Goal: Communication & Community: Answer question/provide support

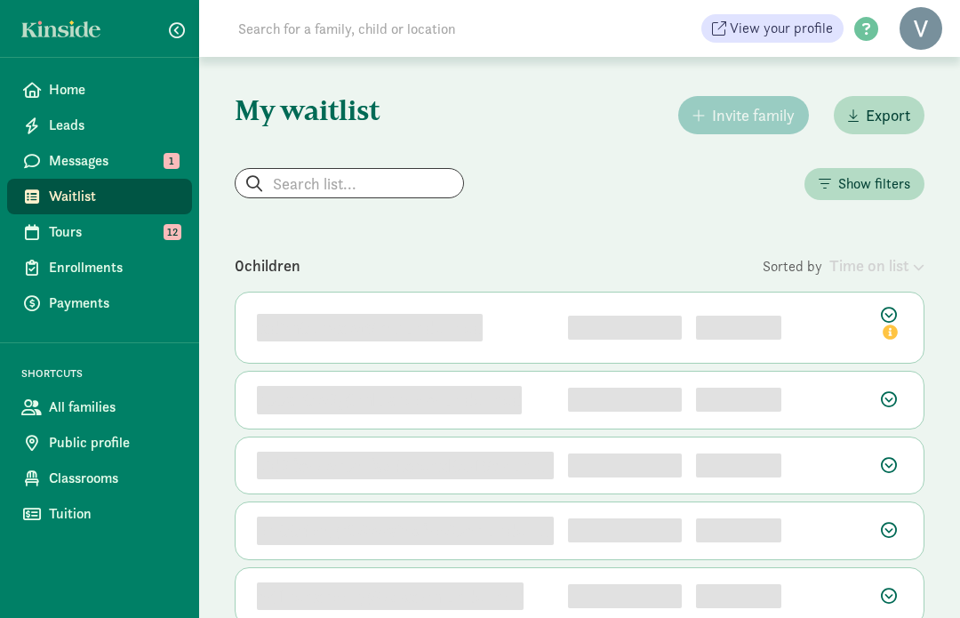
click at [45, 155] on link "Messages 1" at bounding box center [99, 161] width 185 height 36
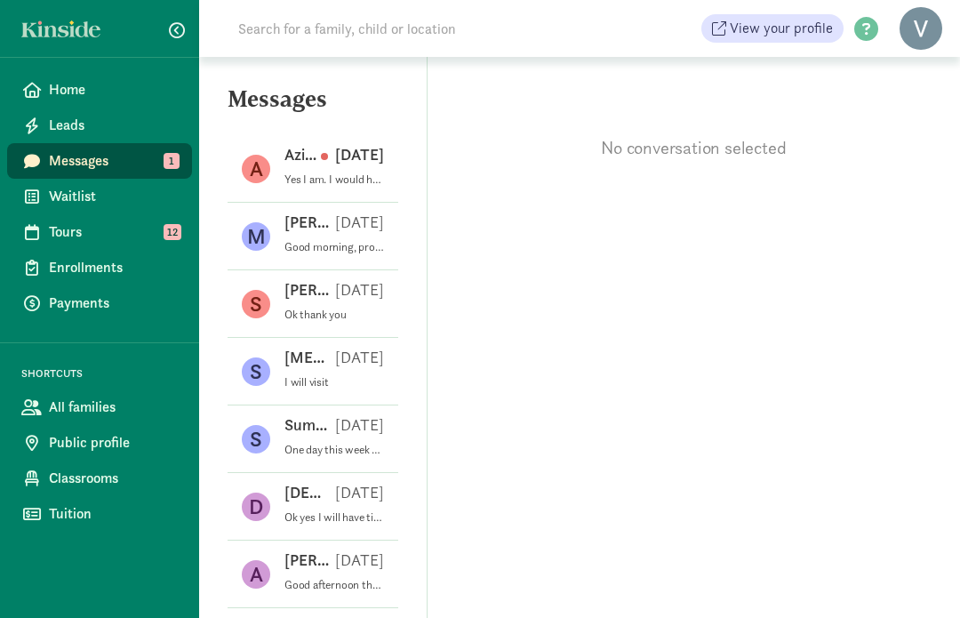
click at [356, 168] on div "Azia N [DATE]" at bounding box center [335, 158] width 100 height 28
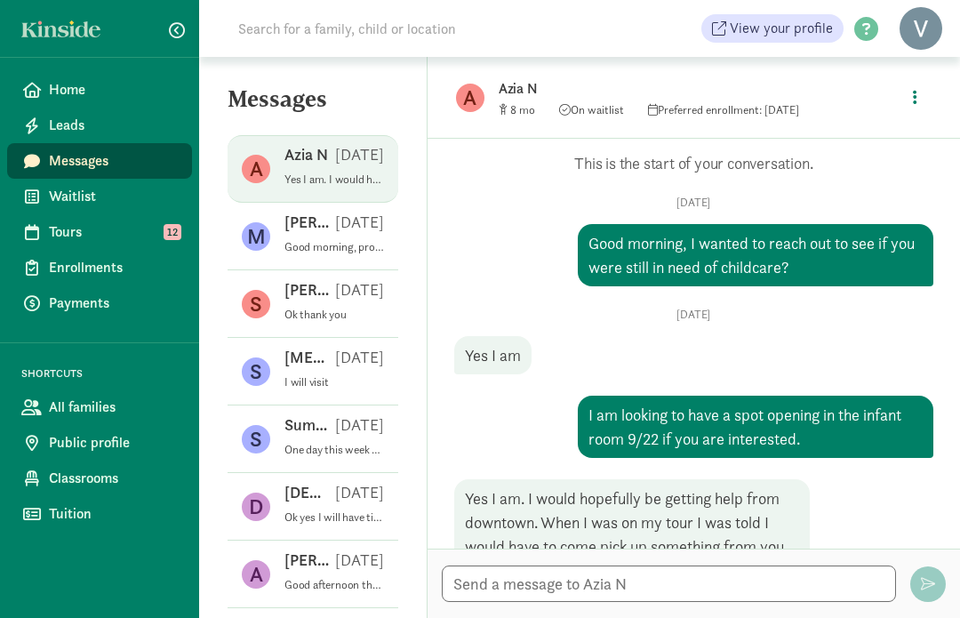
scroll to position [67, 0]
click at [635, 582] on textarea at bounding box center [669, 584] width 454 height 36
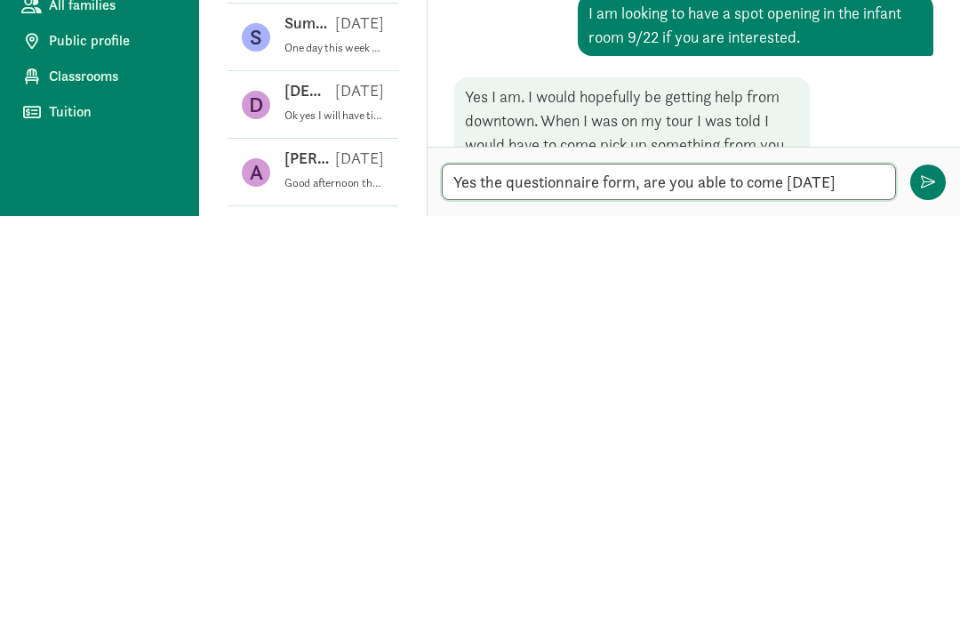
scroll to position [0, 0]
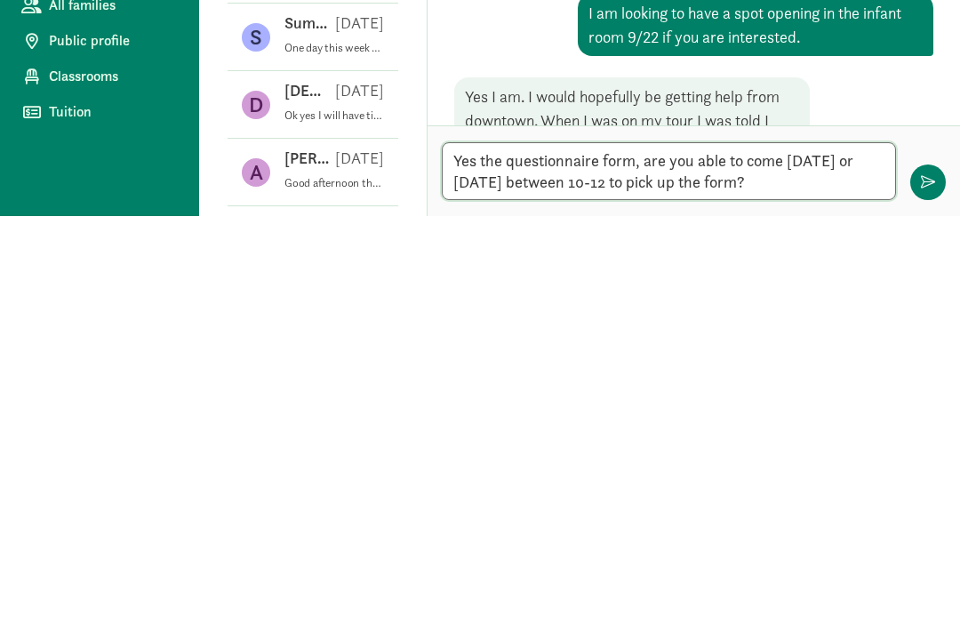
type textarea "Yes the questionnaire form, are you able to come [DATE] or [DATE] between 10-12…"
click at [926, 577] on span "button" at bounding box center [928, 584] width 14 height 14
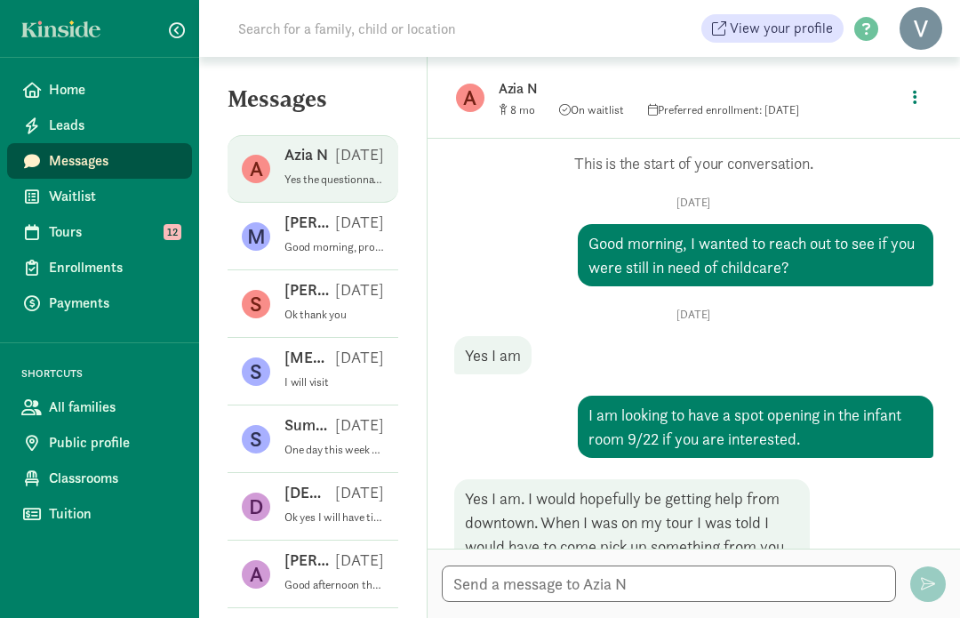
click at [53, 193] on span "Waitlist" at bounding box center [113, 196] width 129 height 21
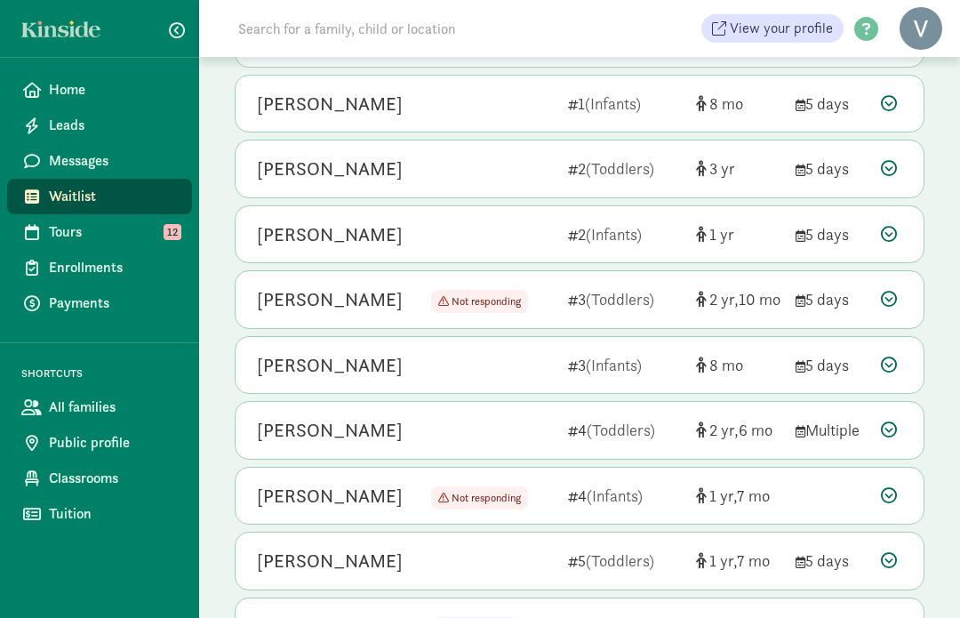
scroll to position [362, 0]
click at [891, 365] on icon at bounding box center [889, 365] width 16 height 16
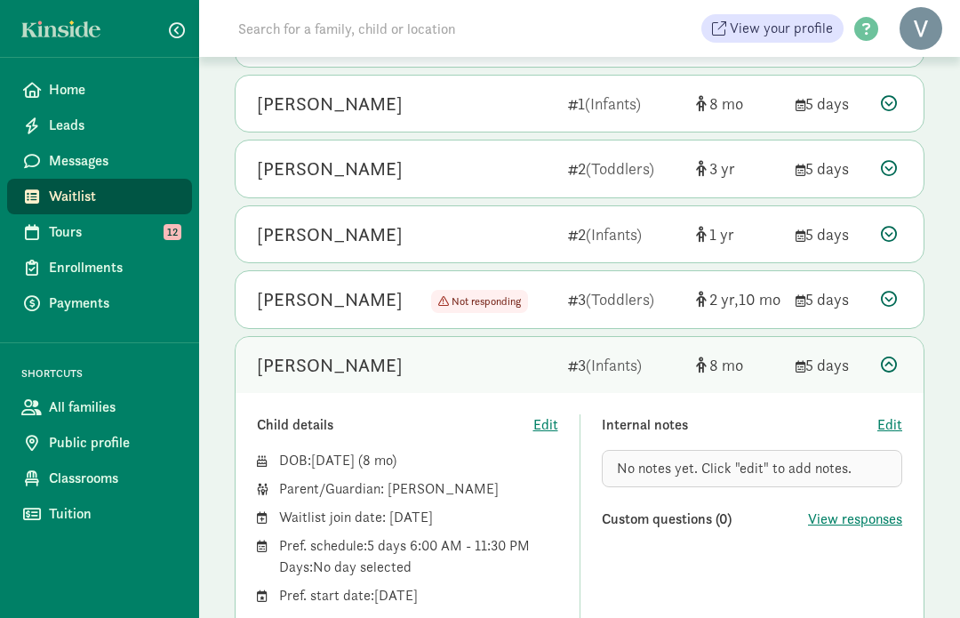
scroll to position [365, 0]
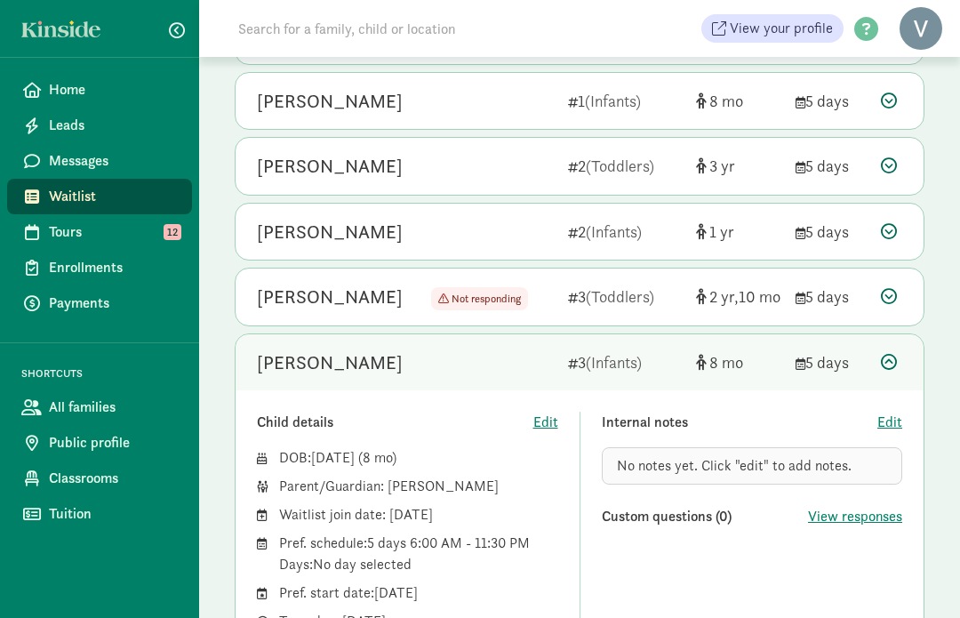
click at [887, 363] on icon at bounding box center [889, 362] width 16 height 16
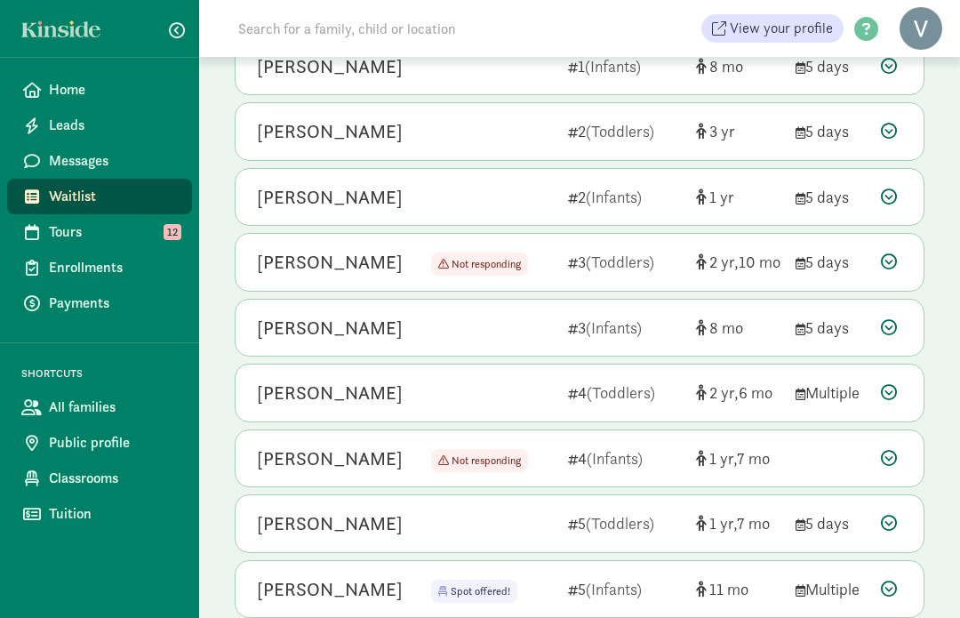
scroll to position [466, 0]
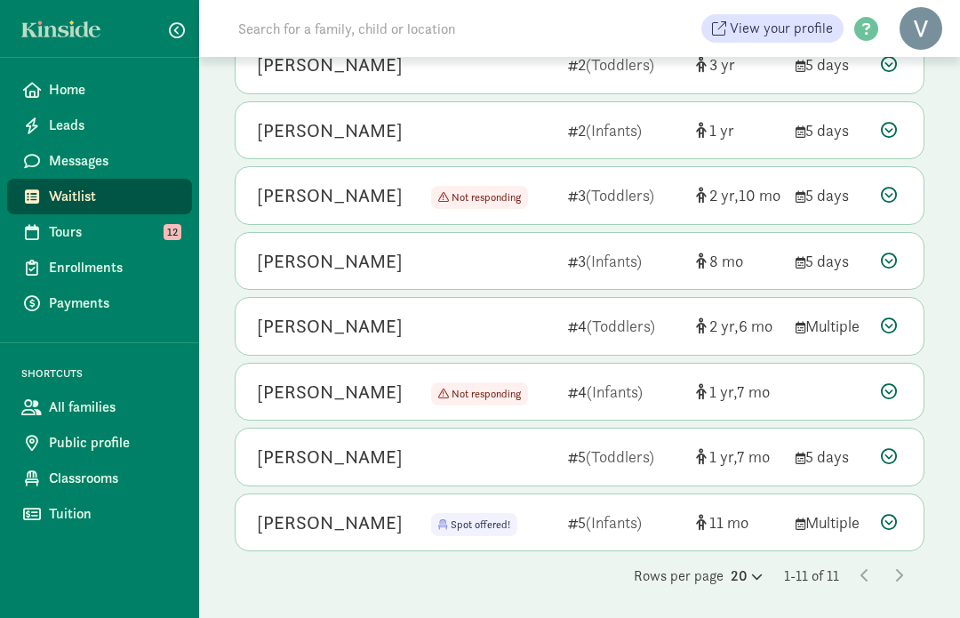
click at [895, 459] on icon at bounding box center [889, 456] width 16 height 16
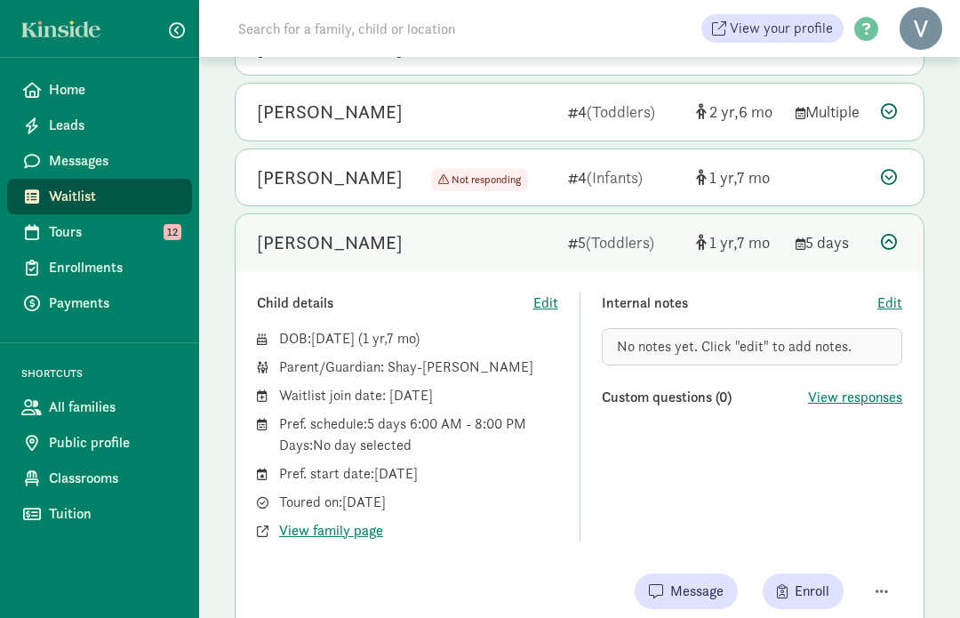
scroll to position [680, 0]
click at [827, 593] on span "Enroll" at bounding box center [812, 591] width 35 height 21
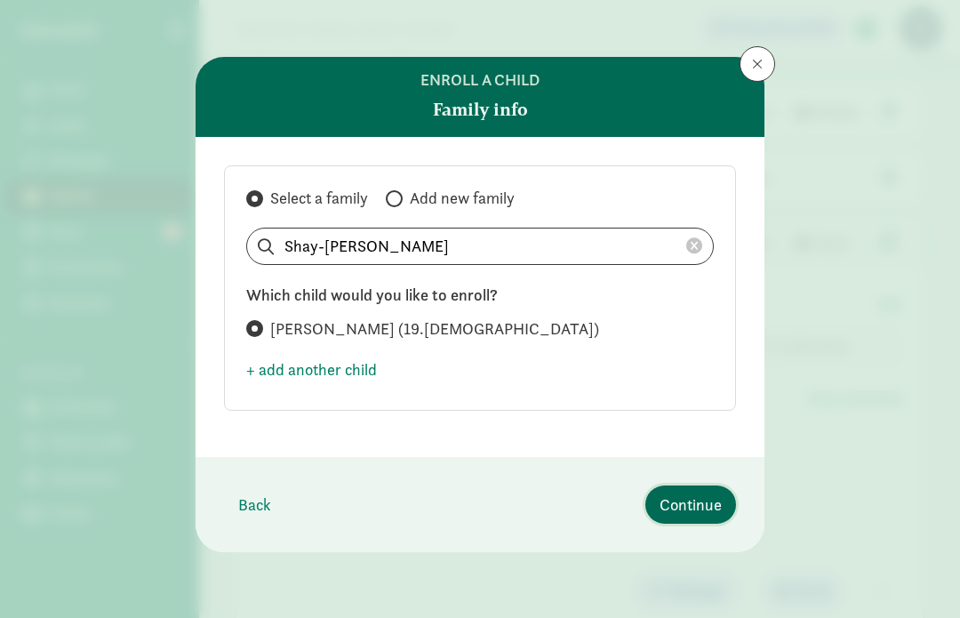
click at [715, 508] on span "Continue" at bounding box center [691, 505] width 62 height 24
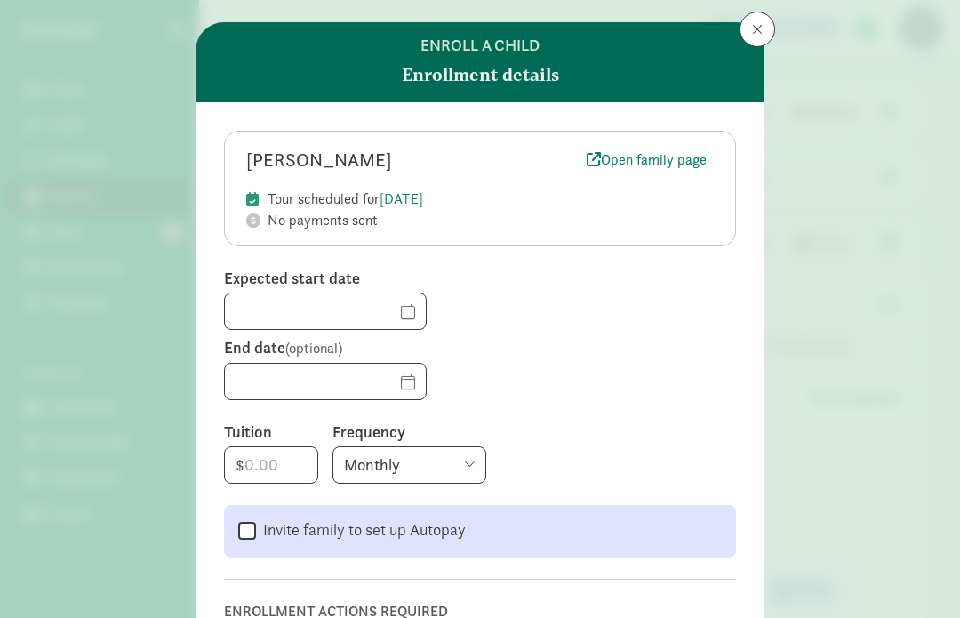
scroll to position [28, 0]
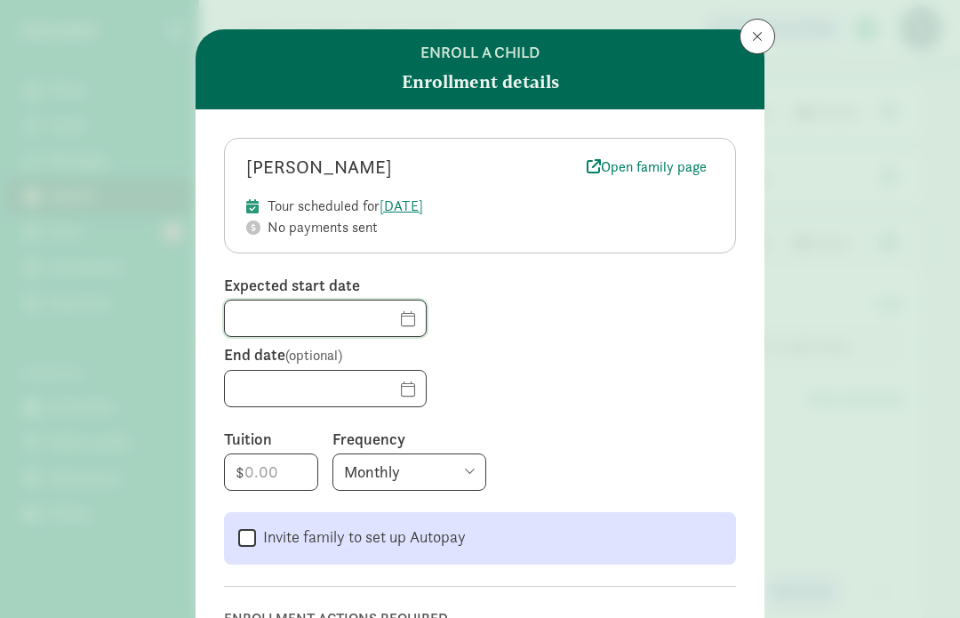
click at [245, 312] on input "text" at bounding box center [325, 319] width 201 height 36
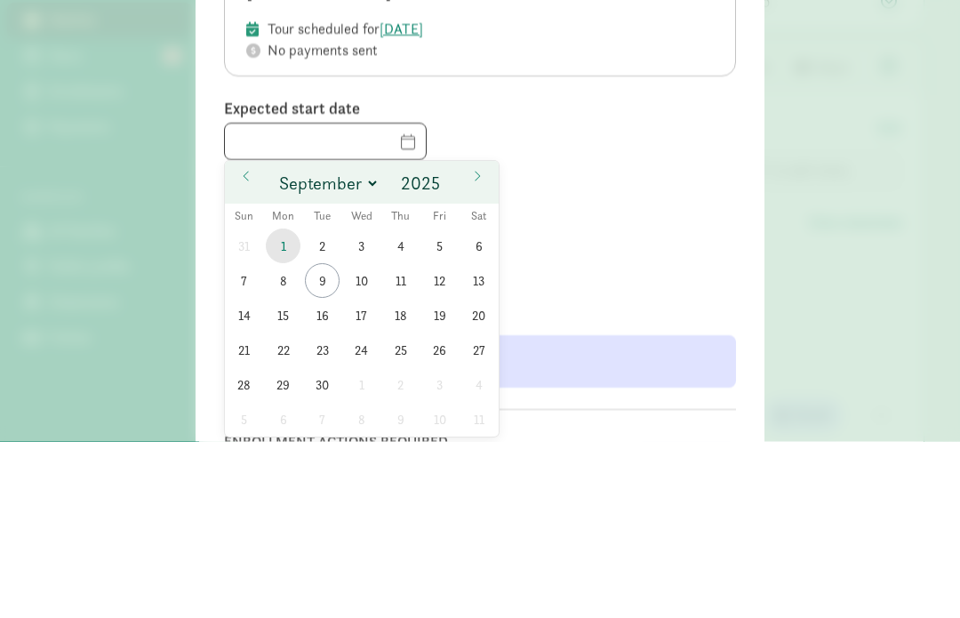
click at [294, 405] on span "1" at bounding box center [283, 422] width 35 height 35
type input "09/01/2025"
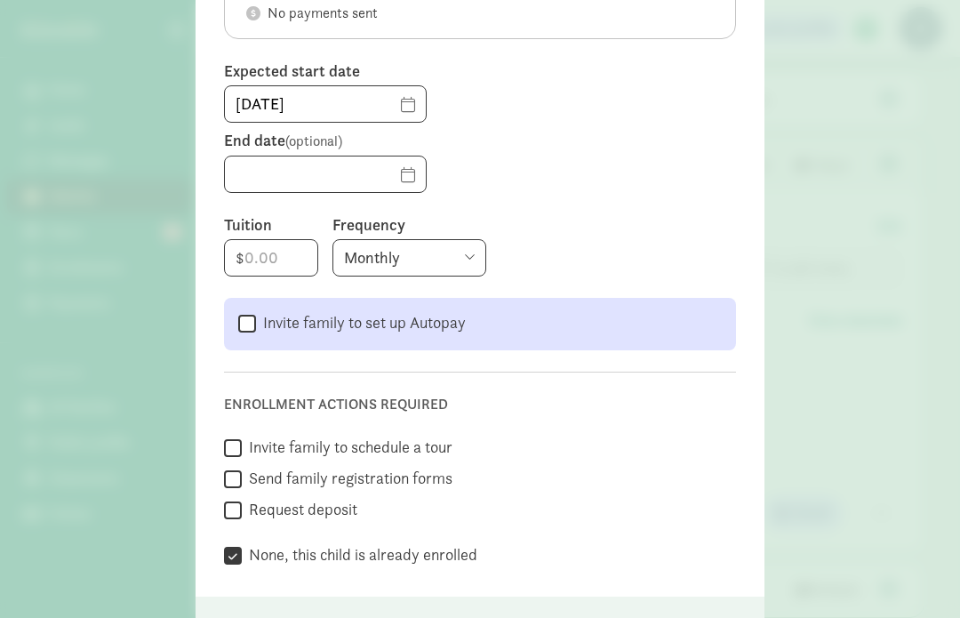
scroll to position [299, 0]
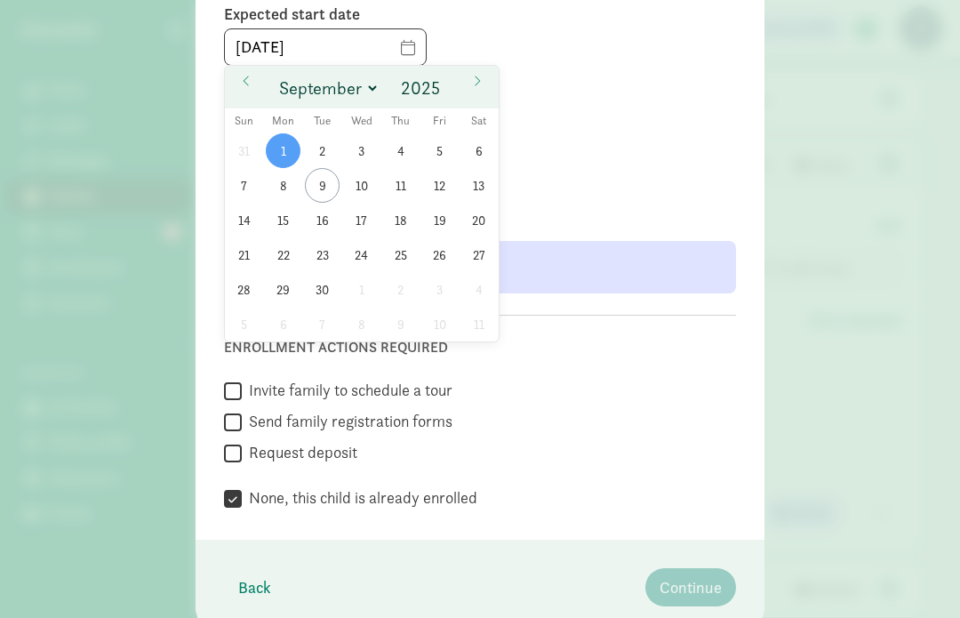
click at [722, 559] on footer "Back Continue" at bounding box center [480, 587] width 569 height 95
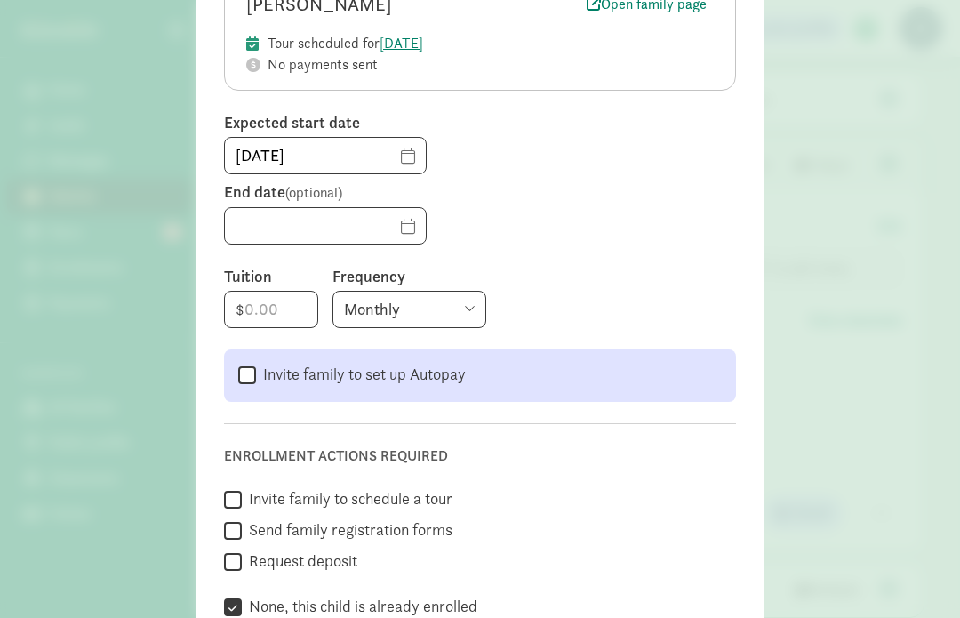
scroll to position [176, 0]
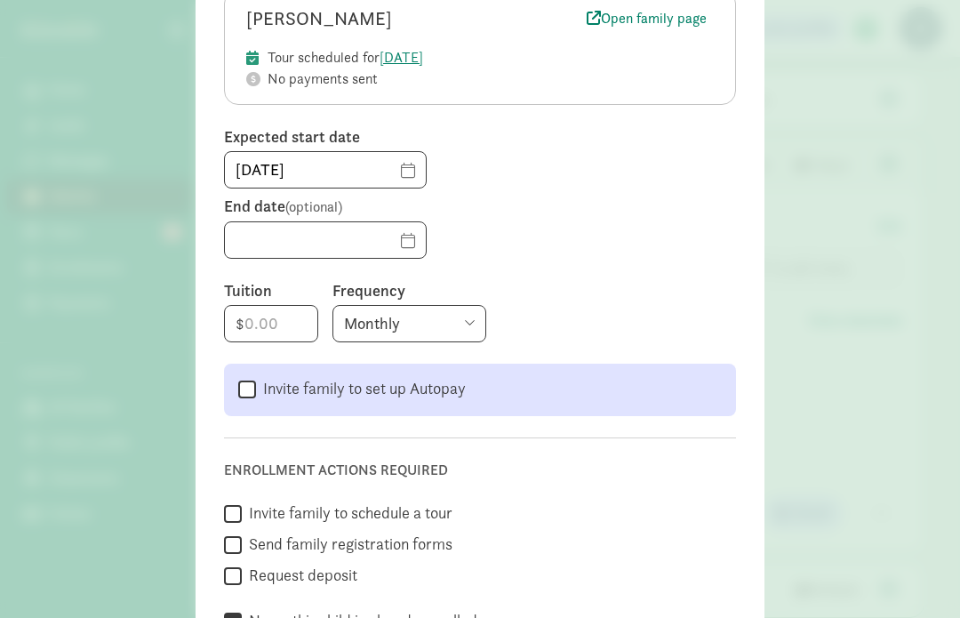
click at [338, 318] on select "Monthly Weekly Every two weeks Annually" at bounding box center [410, 323] width 154 height 37
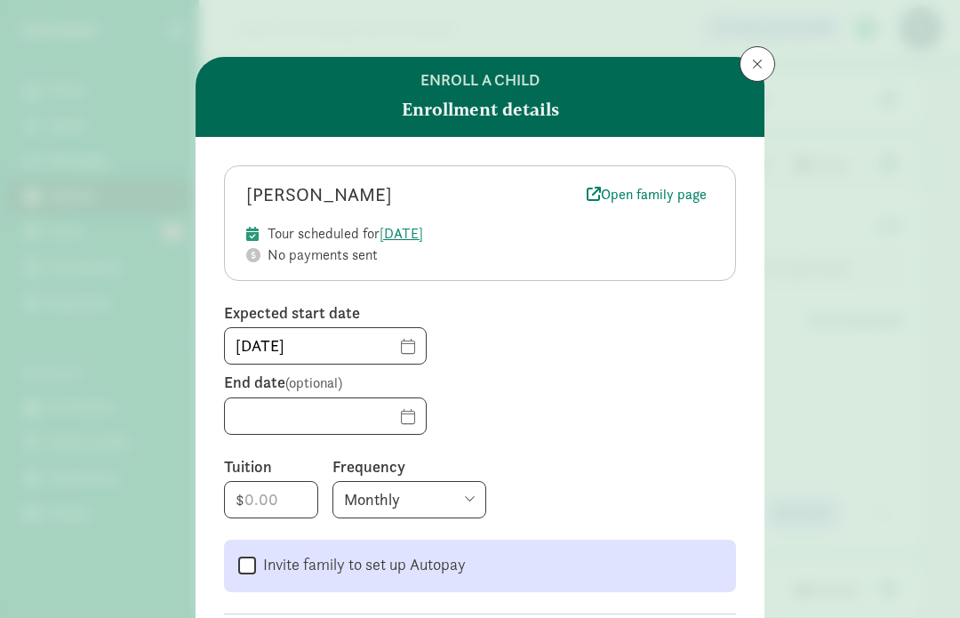
scroll to position [0, 0]
click at [773, 64] on button at bounding box center [758, 64] width 36 height 36
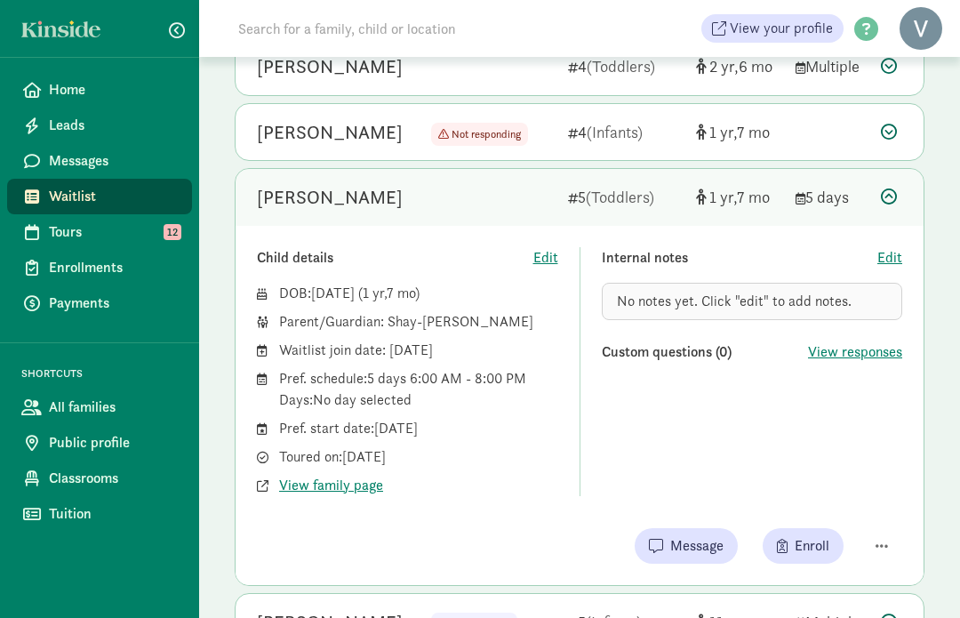
scroll to position [725, 0]
click at [896, 197] on icon at bounding box center [889, 197] width 16 height 16
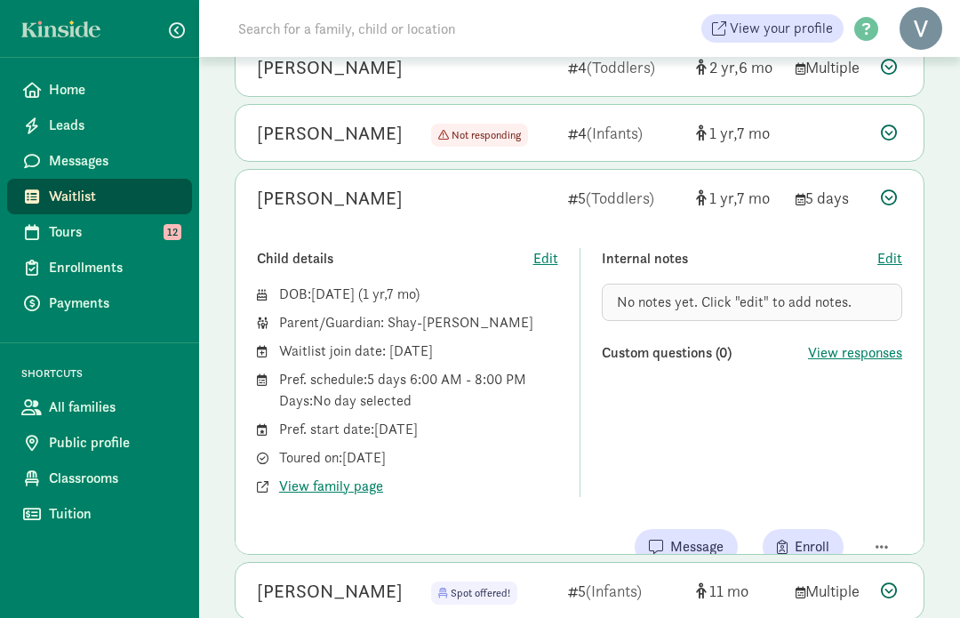
scroll to position [466, 0]
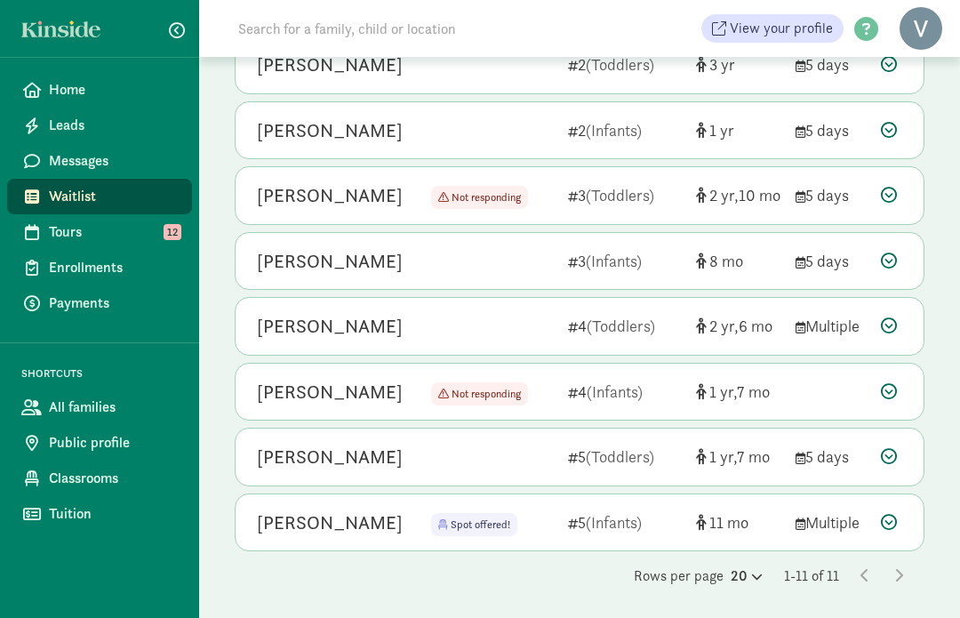
click at [892, 523] on icon at bounding box center [889, 522] width 16 height 16
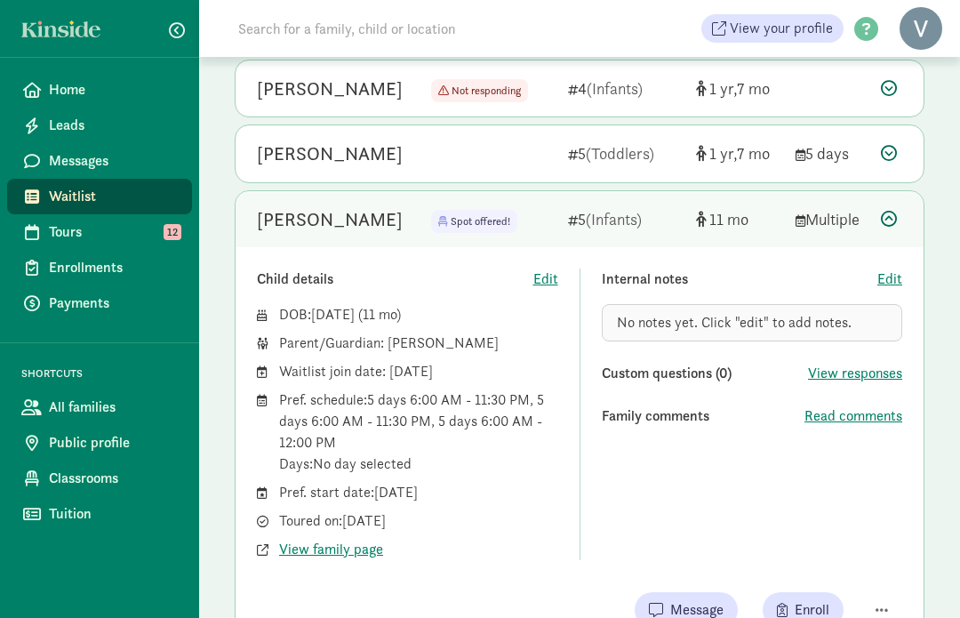
scroll to position [768, 0]
click at [700, 602] on span "Message" at bounding box center [696, 610] width 53 height 21
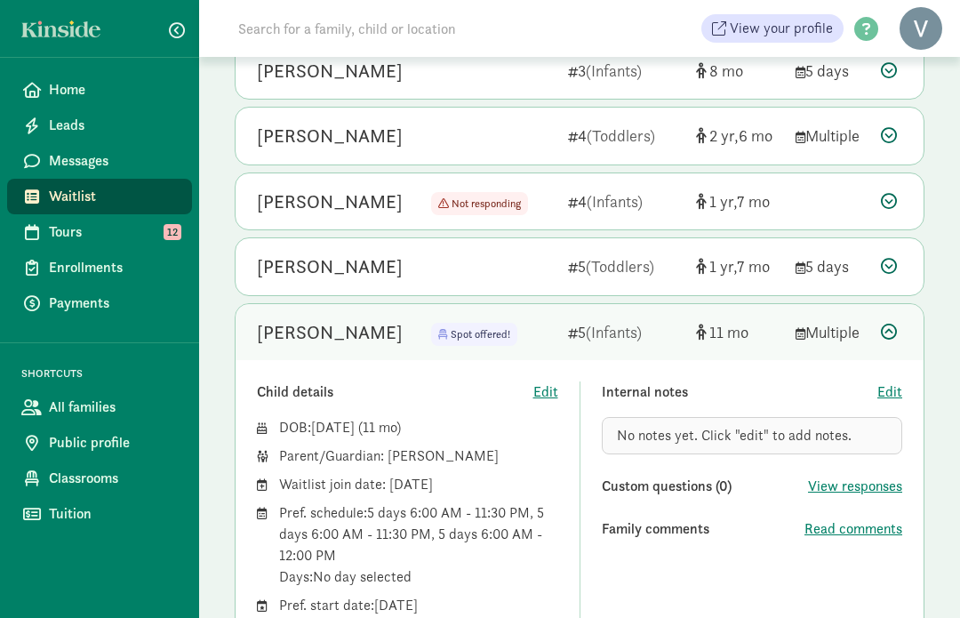
click at [890, 333] on icon at bounding box center [889, 332] width 16 height 16
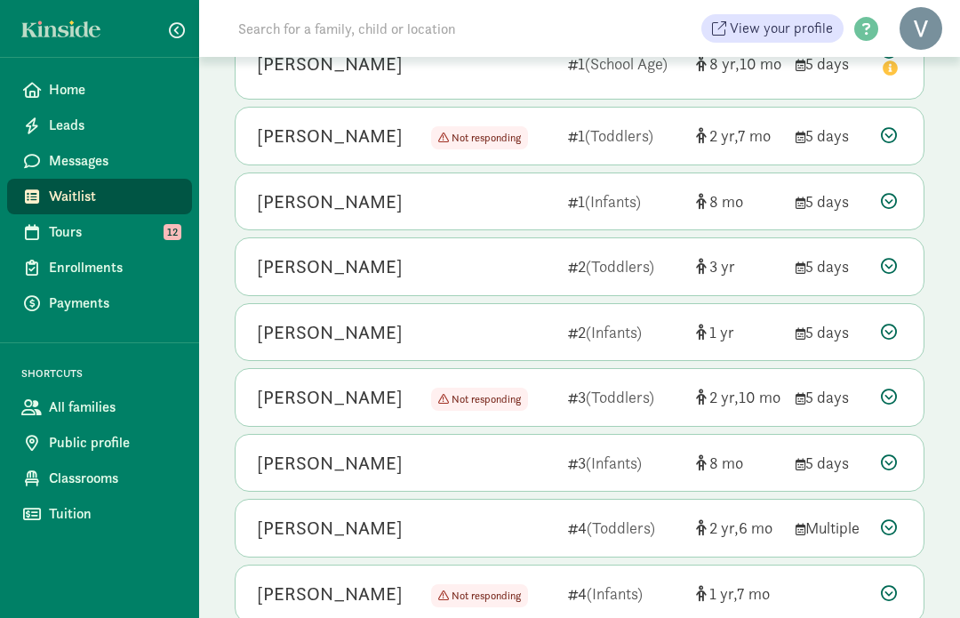
scroll to position [263, 0]
click at [887, 461] on icon at bounding box center [889, 463] width 16 height 16
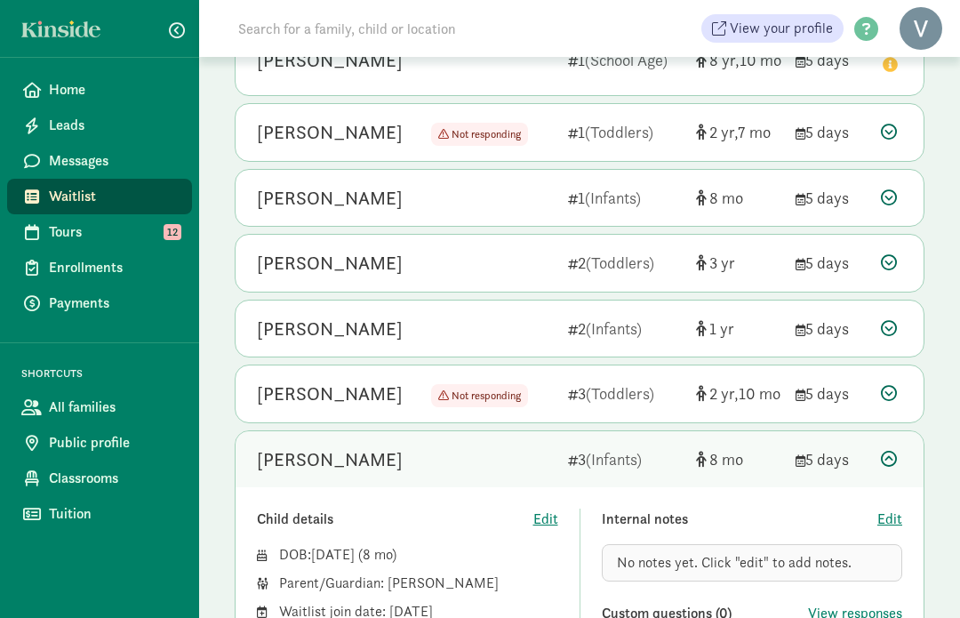
scroll to position [0, 0]
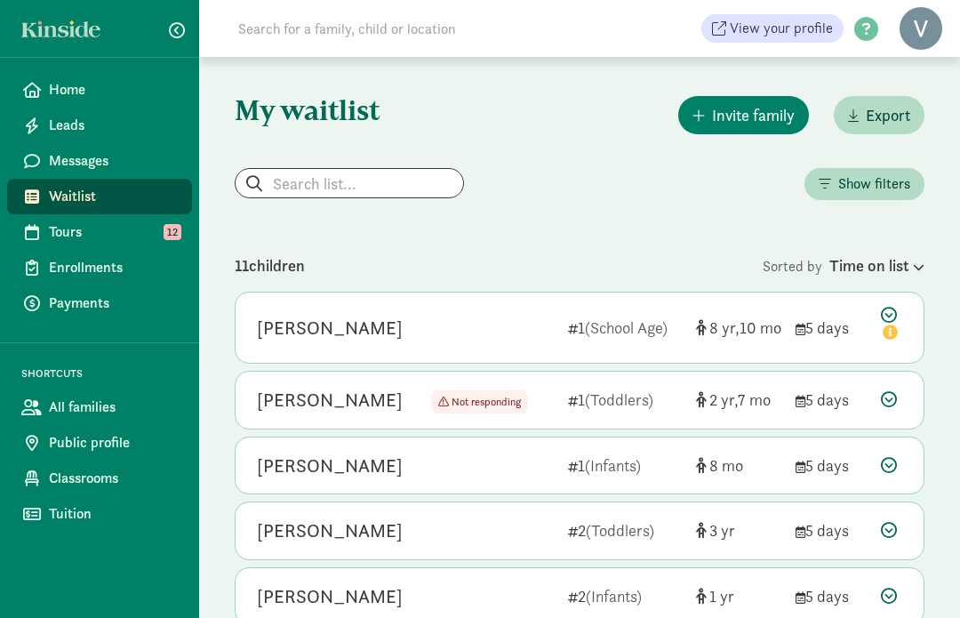
click at [43, 224] on link "Tours 12" at bounding box center [99, 232] width 185 height 36
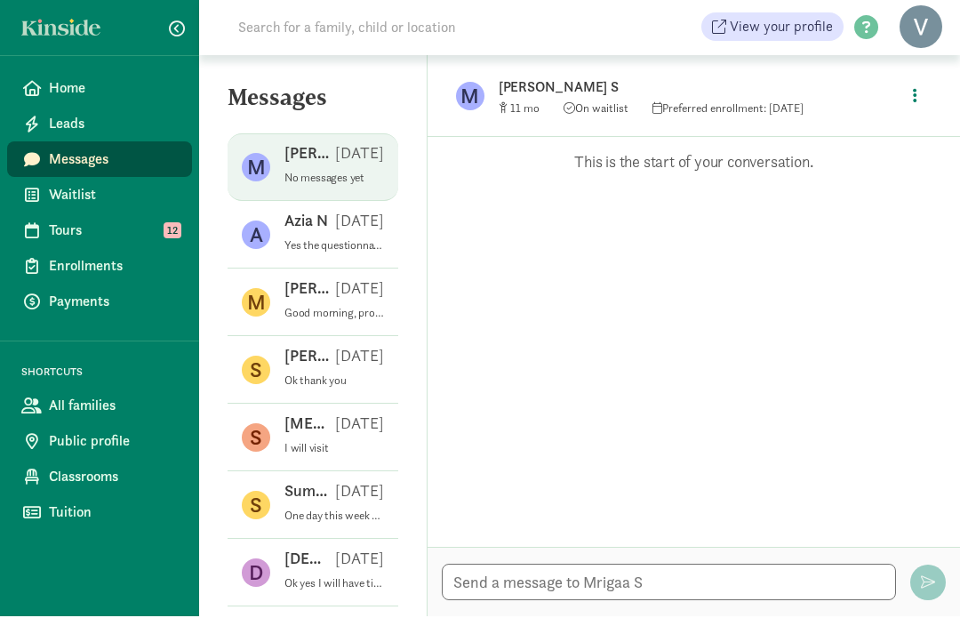
scroll to position [2, 0]
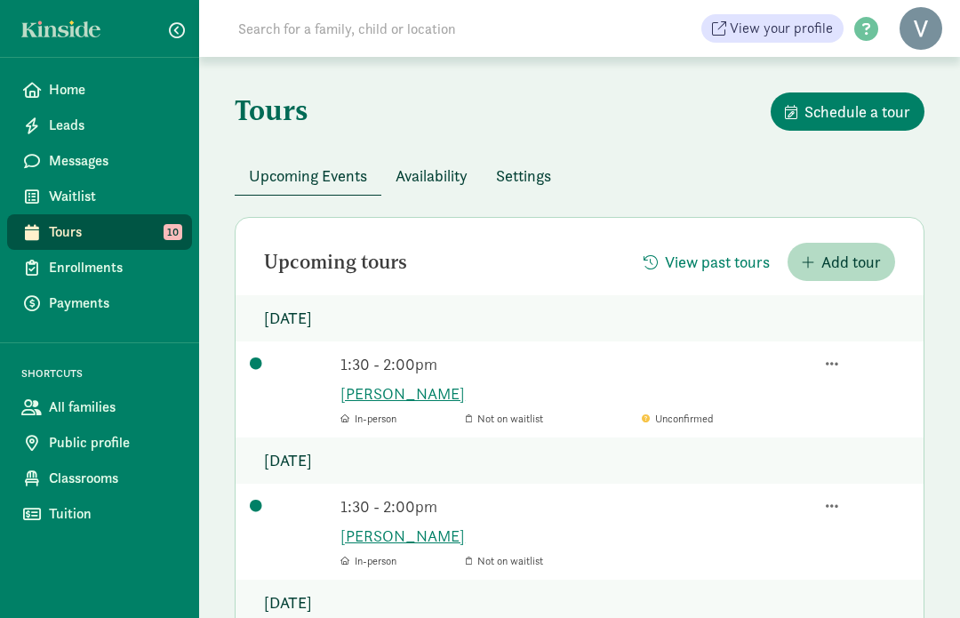
click at [151, 162] on span "Messages" at bounding box center [113, 160] width 129 height 21
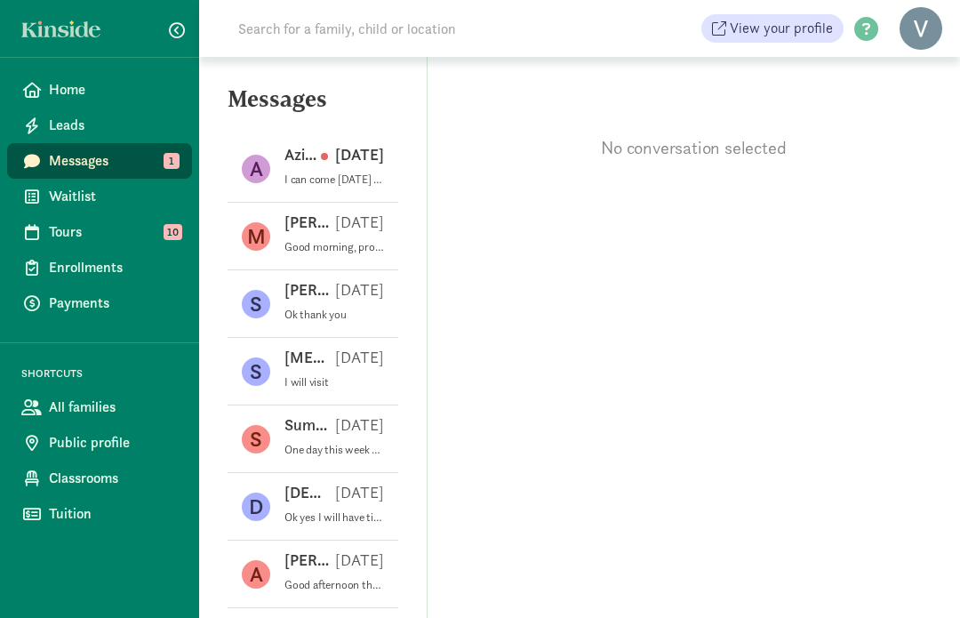
click at [365, 186] on p "I can come [DATE] around 11:15/11:30" at bounding box center [335, 180] width 100 height 14
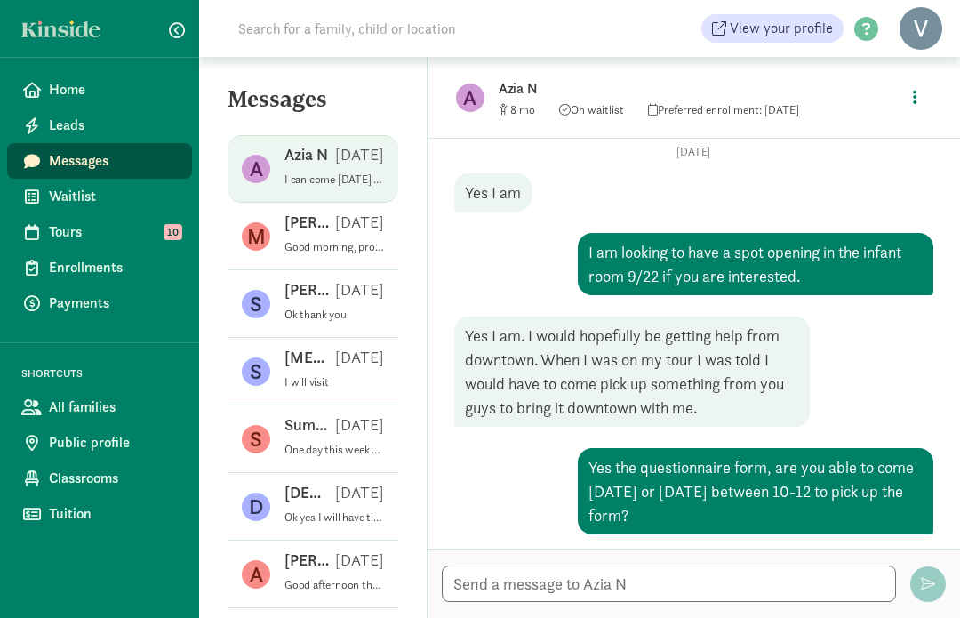
scroll to position [67, 0]
click at [661, 574] on textarea at bounding box center [669, 584] width 454 height 36
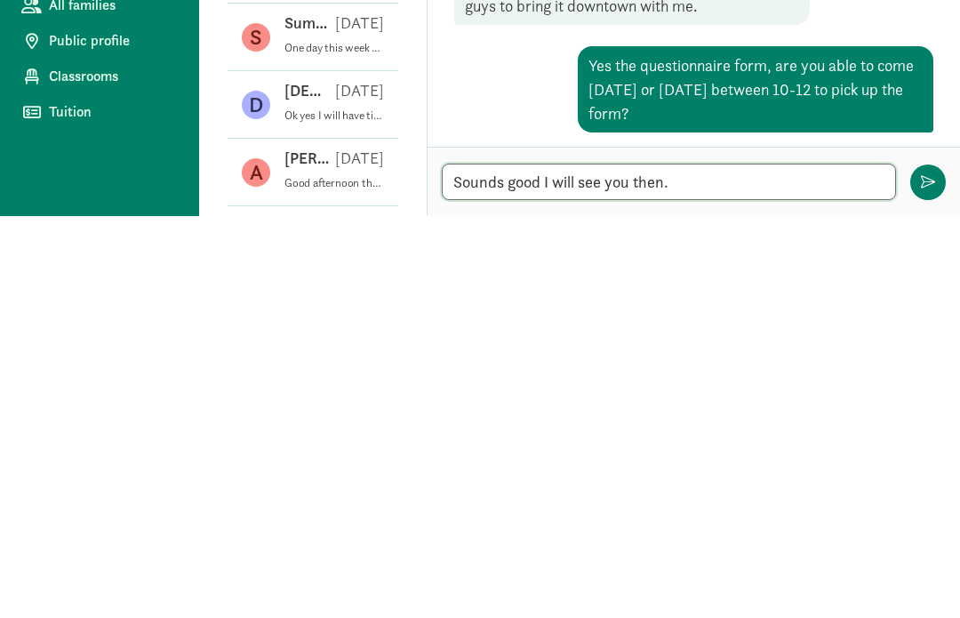
type textarea "Sounds good I will see you then."
click at [919, 566] on button "button" at bounding box center [929, 584] width 36 height 36
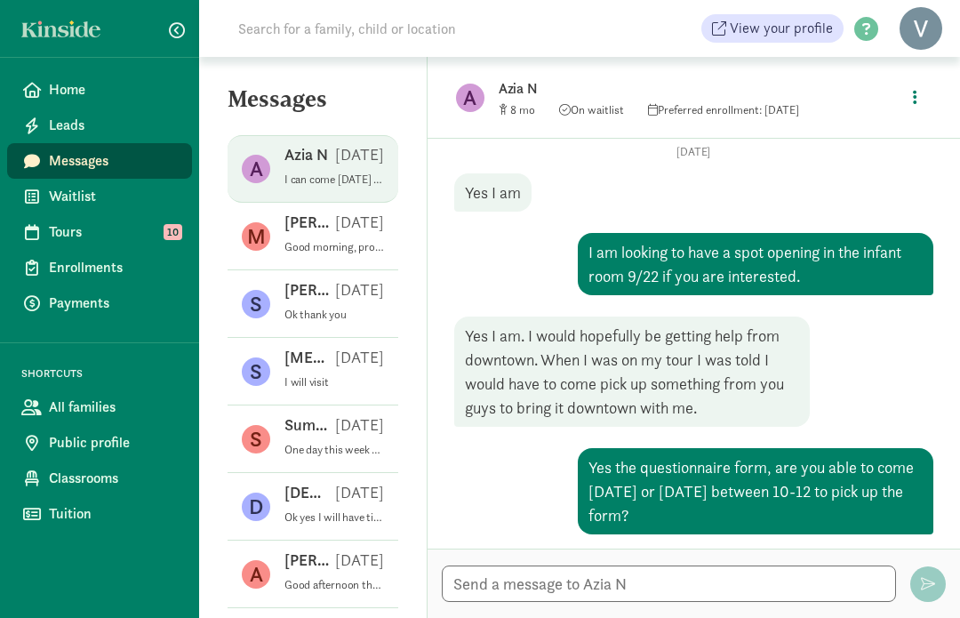
scroll to position [222, 0]
